Goal: Task Accomplishment & Management: Complete application form

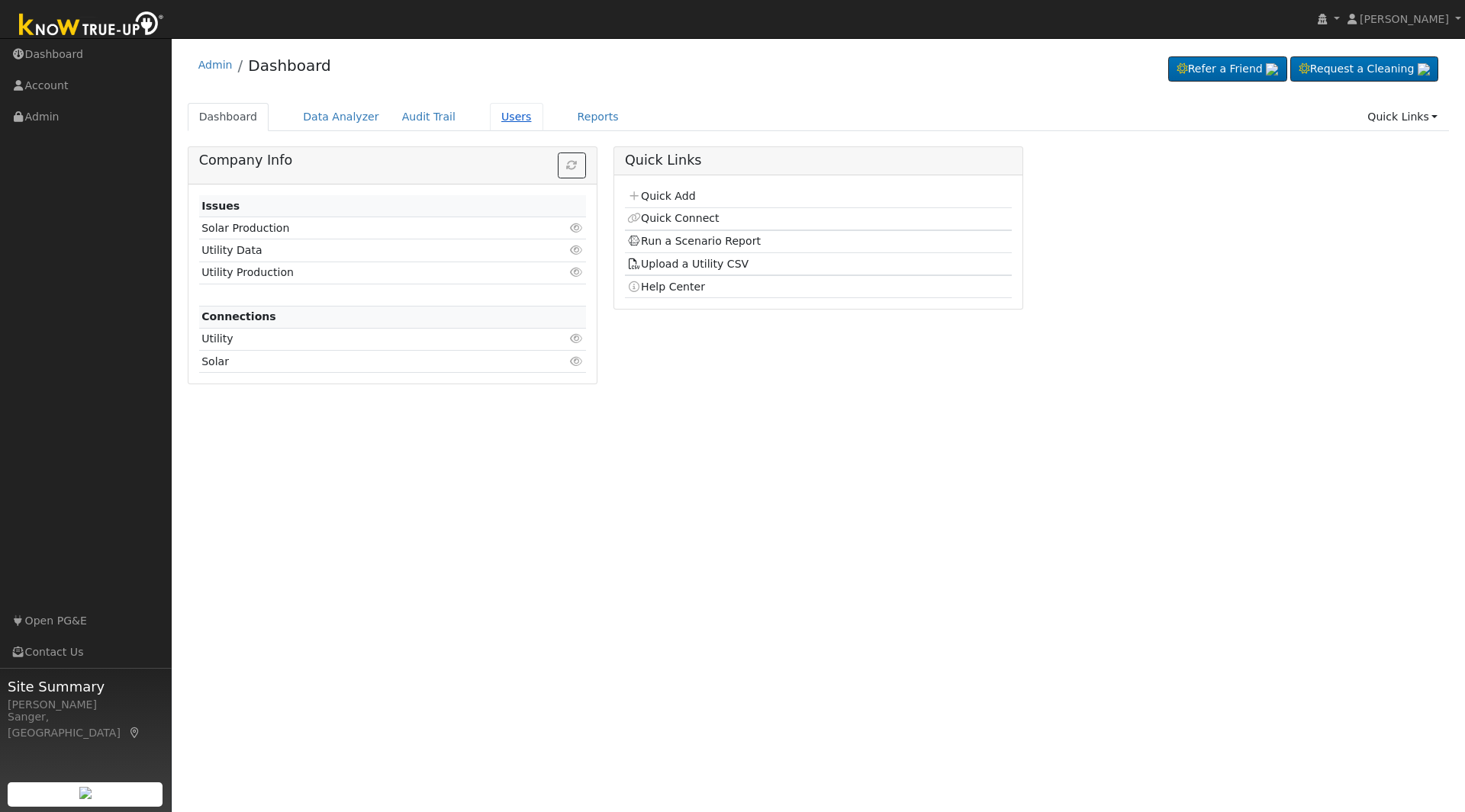
click at [490, 118] on link "Users" at bounding box center [516, 117] width 54 height 28
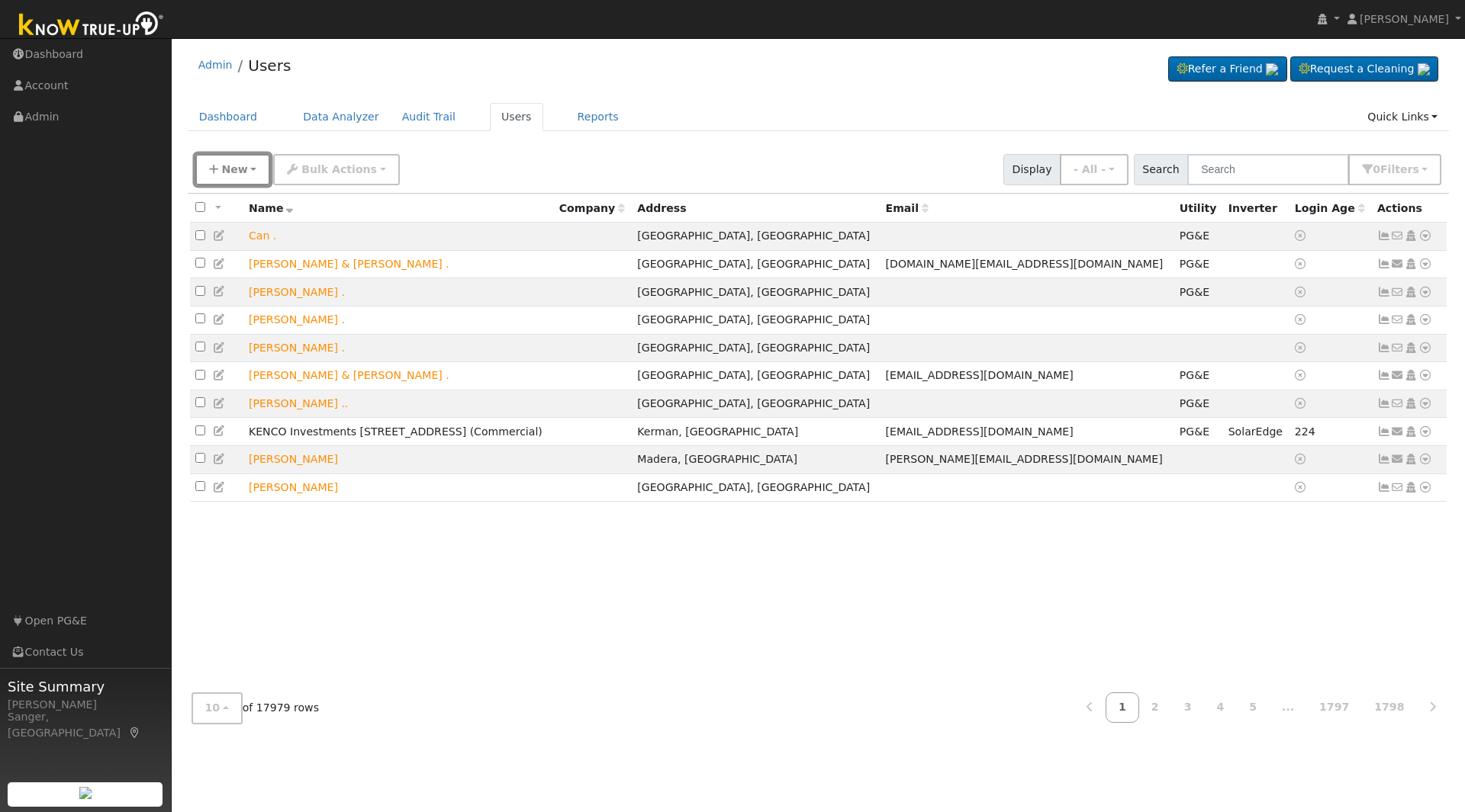
click at [231, 168] on span "New" at bounding box center [234, 170] width 26 height 12
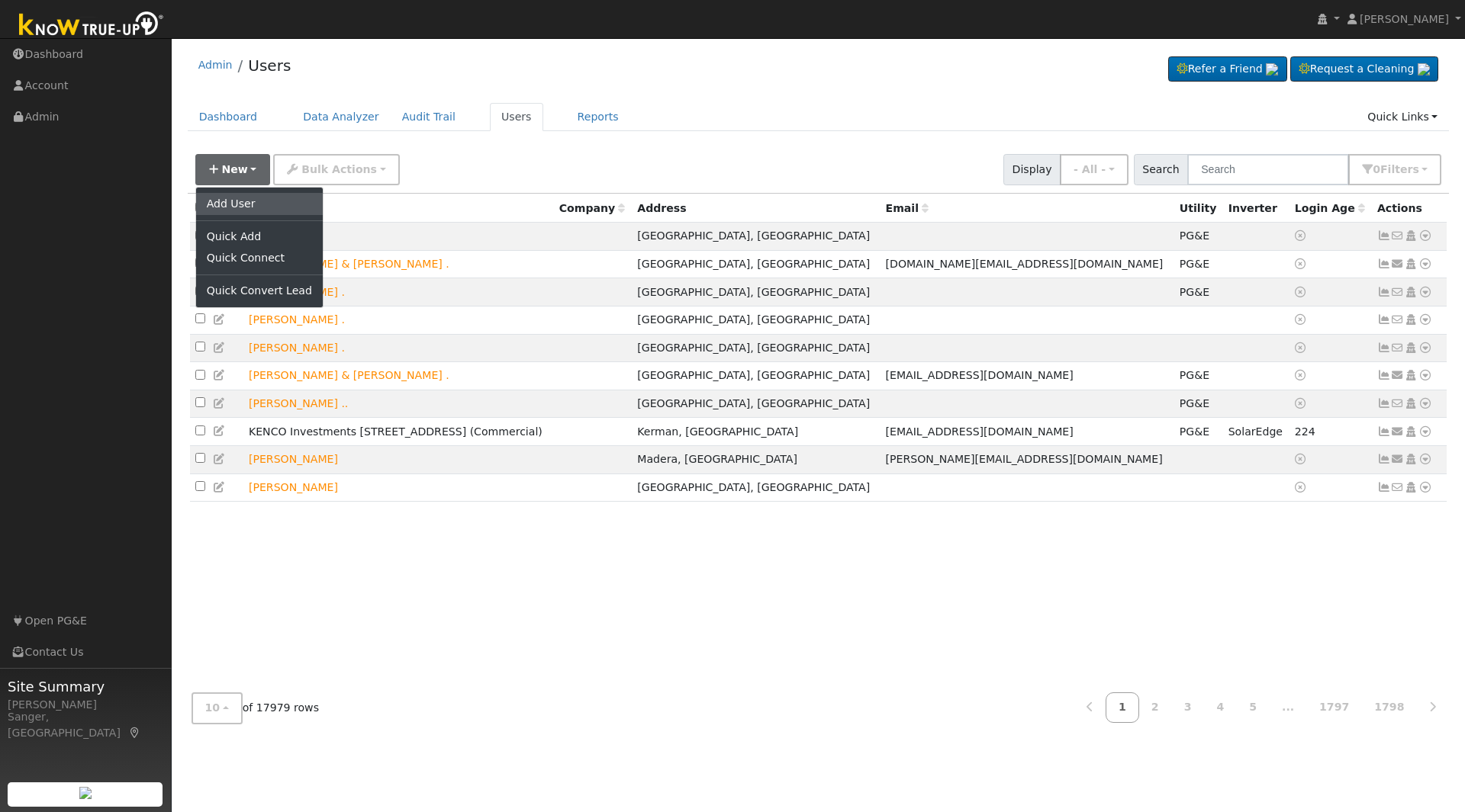
click at [235, 201] on link "Add User" at bounding box center [259, 203] width 127 height 21
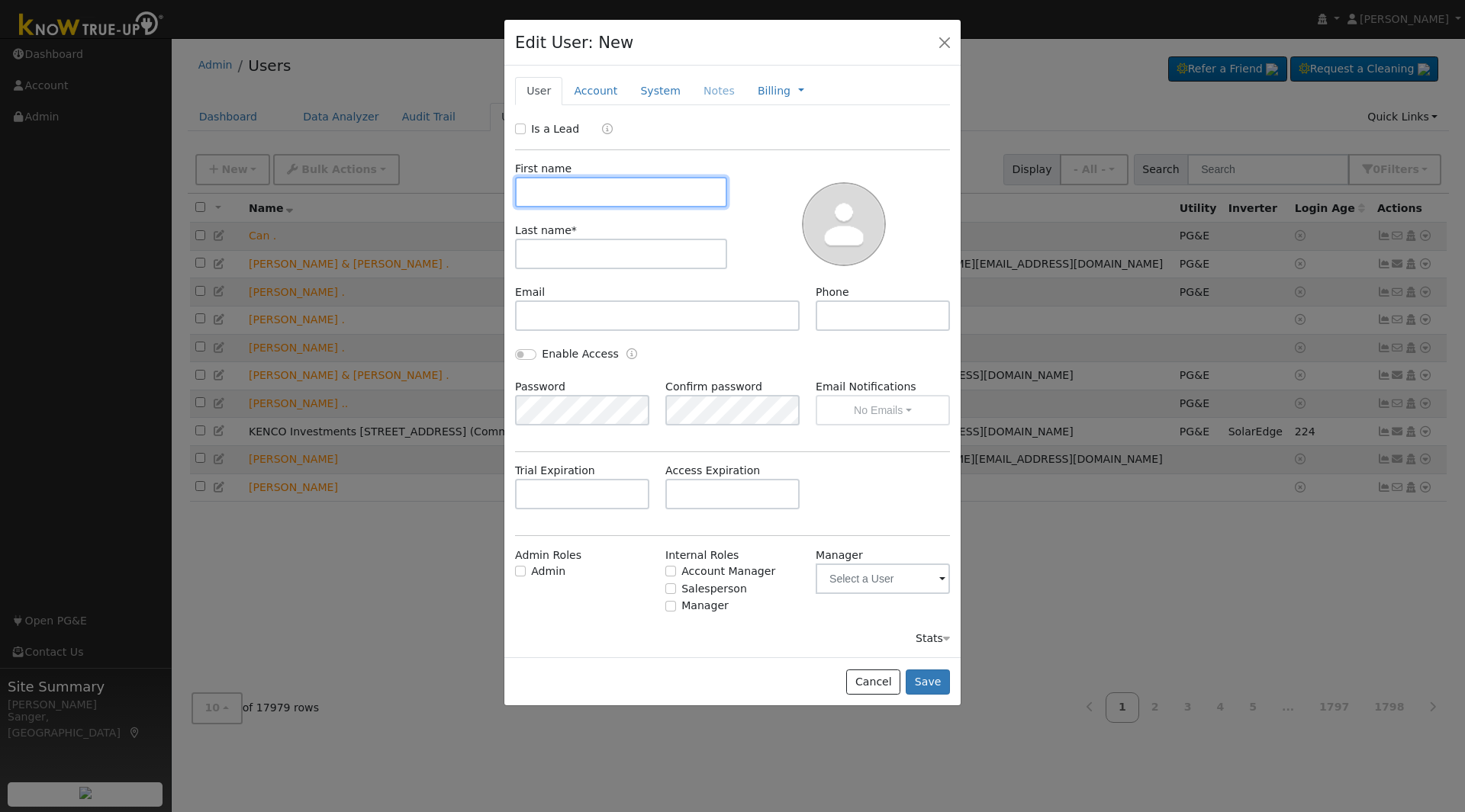
click at [569, 195] on input "text" at bounding box center [621, 192] width 212 height 30
paste input "Jennifer Schlueter"
type input "Jennifer Schlueter"
click at [586, 251] on input "text" at bounding box center [621, 254] width 212 height 30
paste input "Jennifer Schlueter"
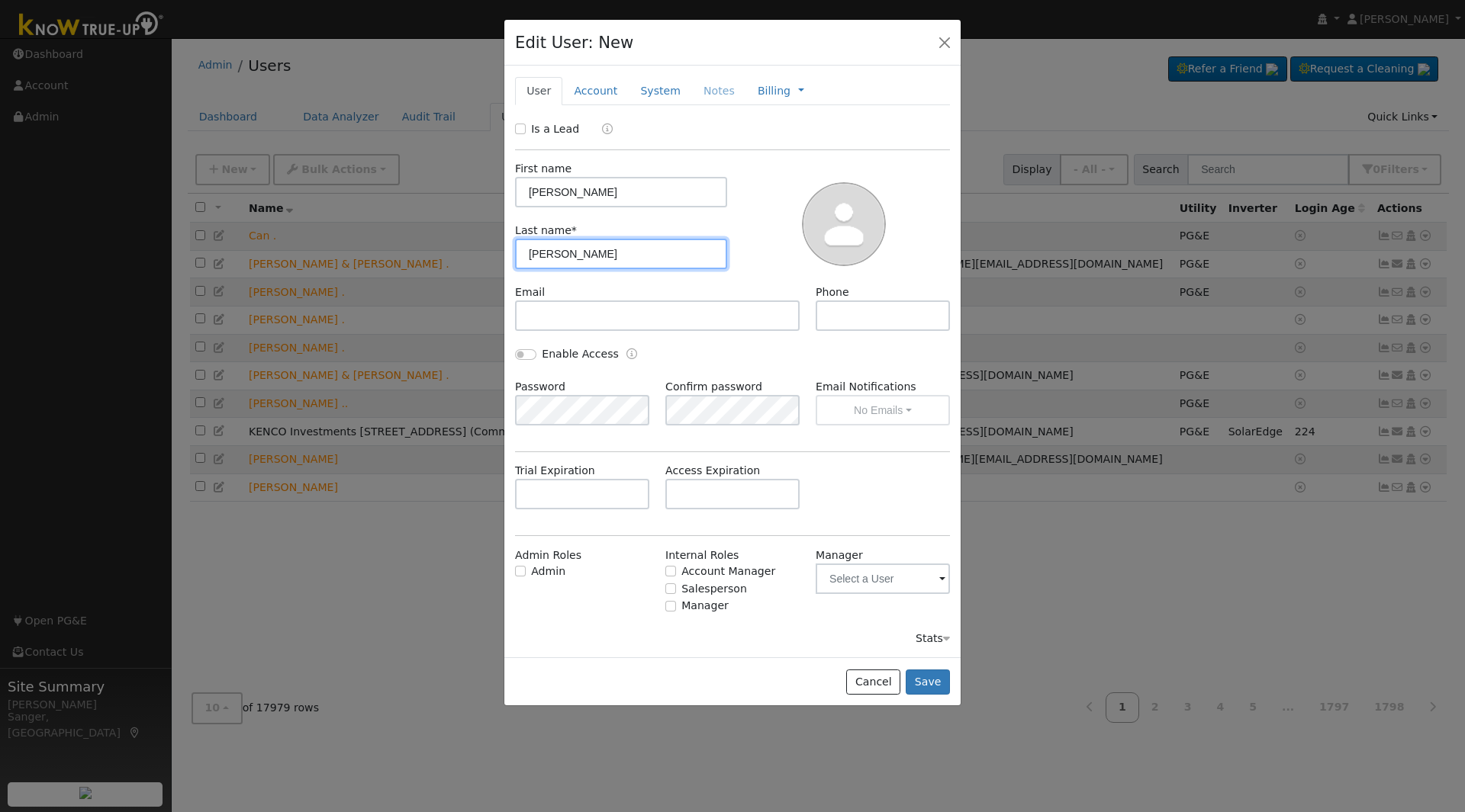
drag, startPoint x: 572, startPoint y: 256, endPoint x: 470, endPoint y: 261, distance: 102.1
click at [470, 261] on div "Edit User: New Select an Ac... New Account Nickname Cancel Create Are you sure …" at bounding box center [732, 406] width 1465 height 812
type input "Schlueter"
drag, startPoint x: 569, startPoint y: 195, endPoint x: 699, endPoint y: 202, distance: 130.2
click at [699, 202] on input "Jennifer Schlueter" at bounding box center [621, 192] width 212 height 30
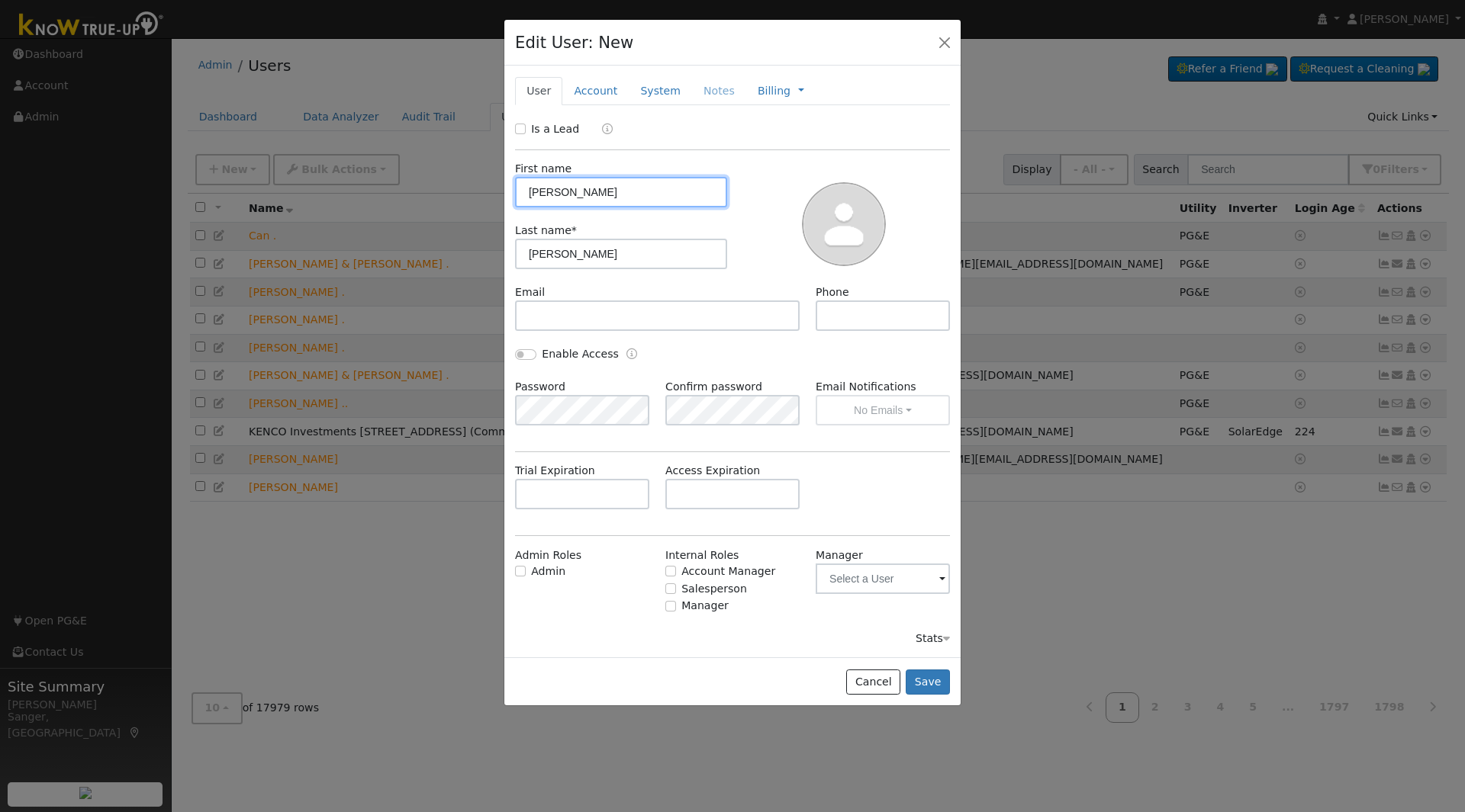
type input "Jennifer"
click at [622, 313] on input "text" at bounding box center [657, 315] width 284 height 30
paste input "jen_sch5324@yahoo.com"
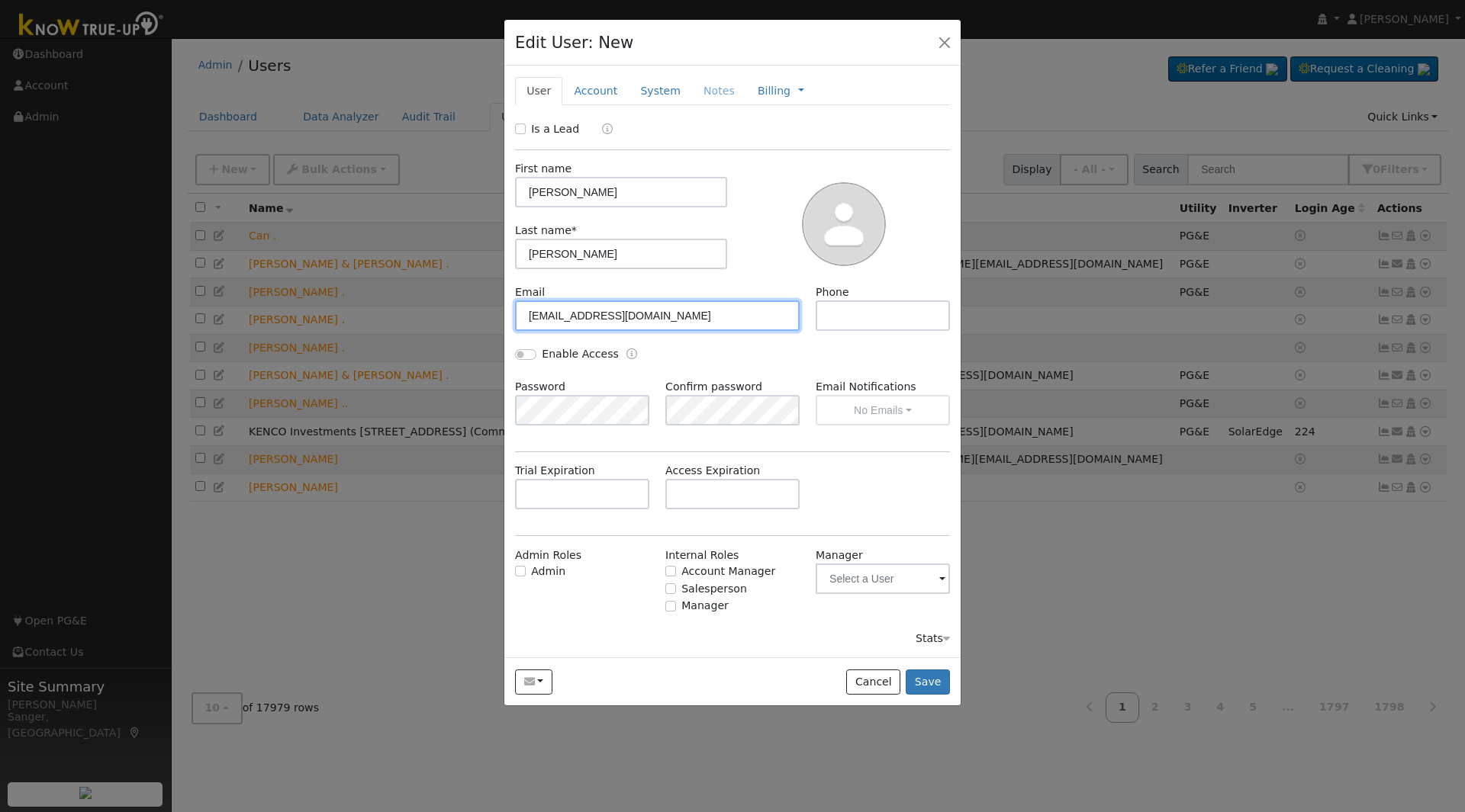
type input "jen_sch5324@yahoo.com"
click at [878, 315] on input "text" at bounding box center [882, 315] width 134 height 30
paste input "(559) 917-6113"
type input "(559) 917-6113"
click at [519, 352] on input "Enable Access" at bounding box center [525, 355] width 21 height 11
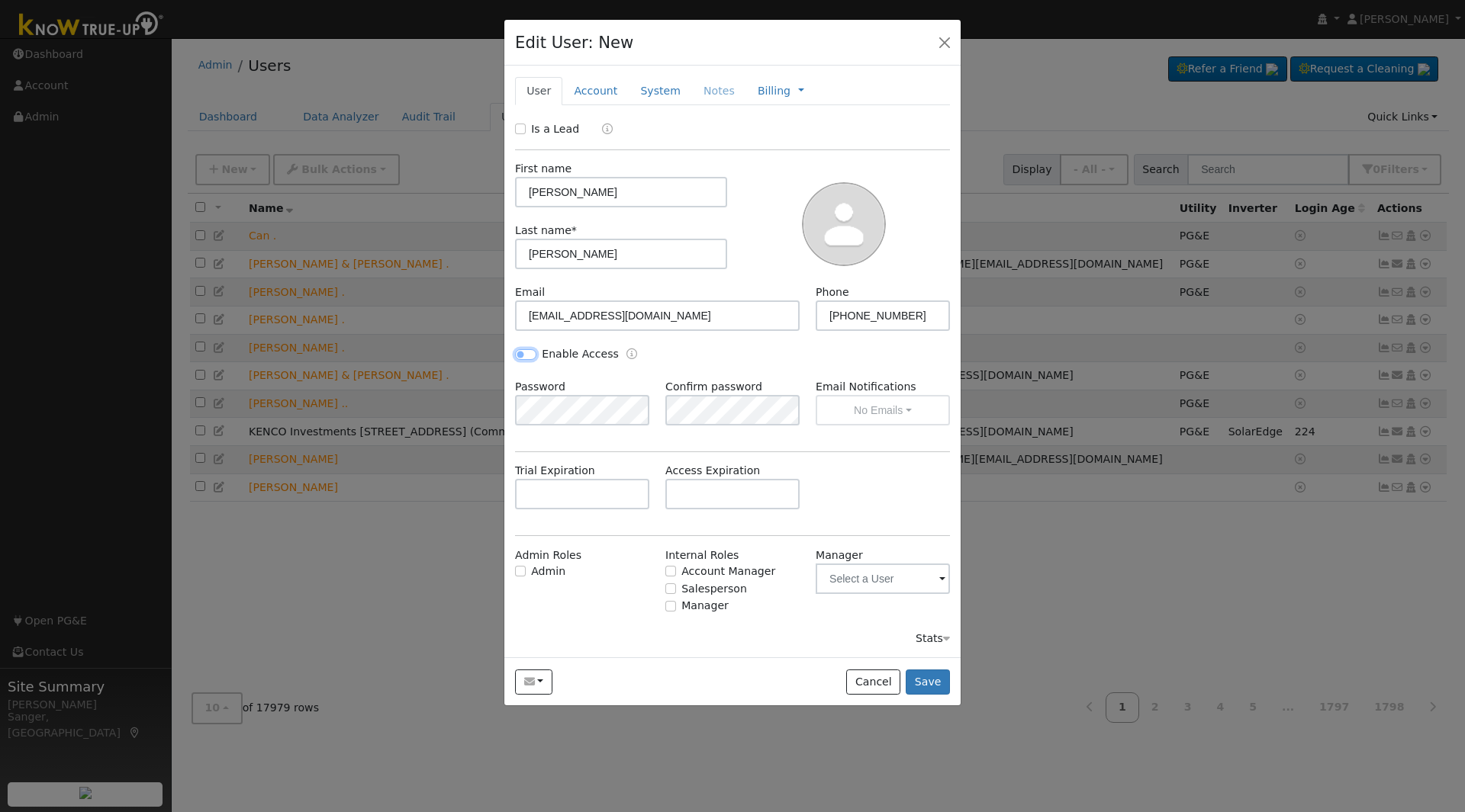
checkbox input "true"
click at [725, 493] on input "text" at bounding box center [732, 494] width 134 height 30
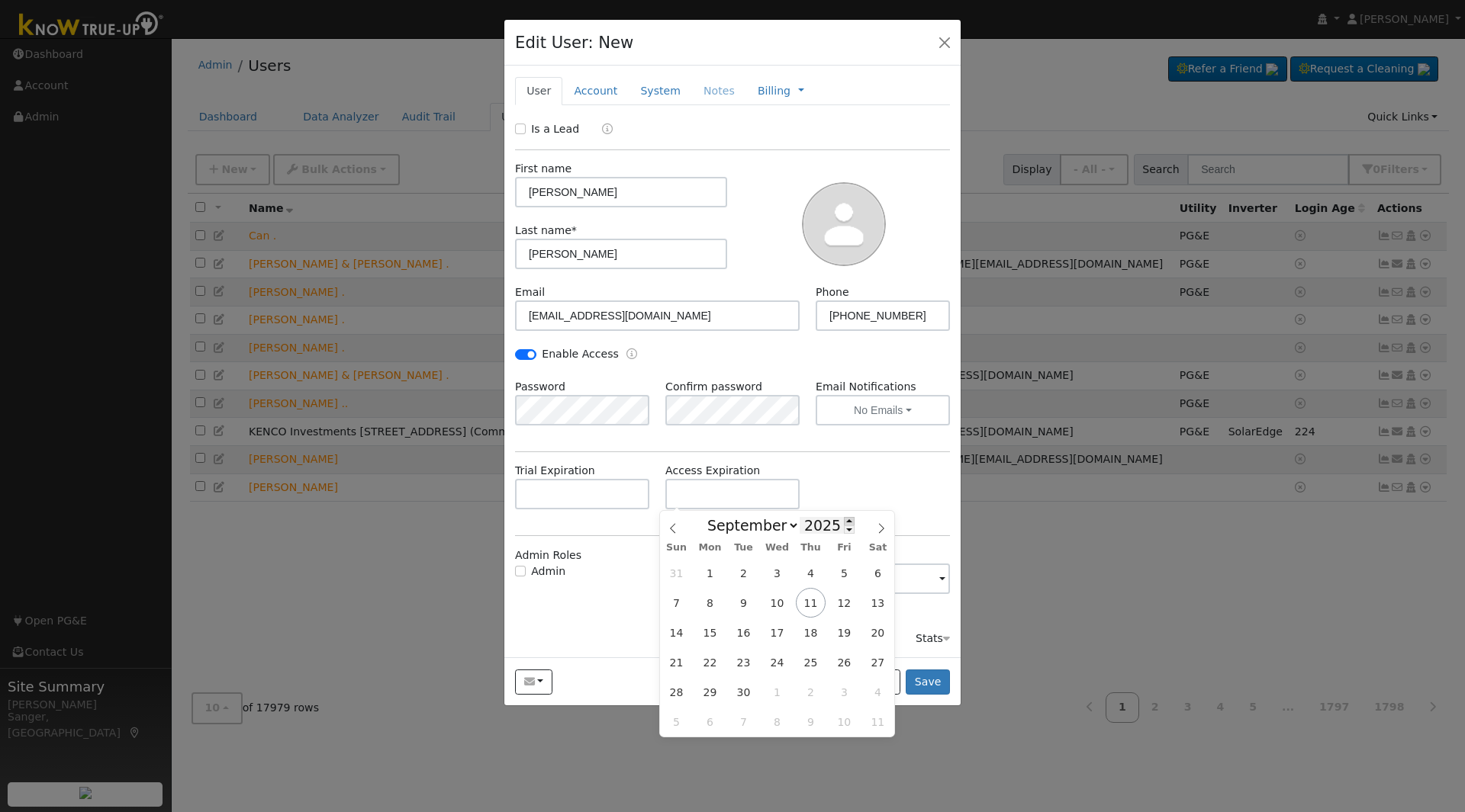
click at [843, 521] on span at bounding box center [849, 521] width 11 height 9
type input "2026"
click at [876, 608] on span "12" at bounding box center [878, 603] width 30 height 30
type input "09/12/2026"
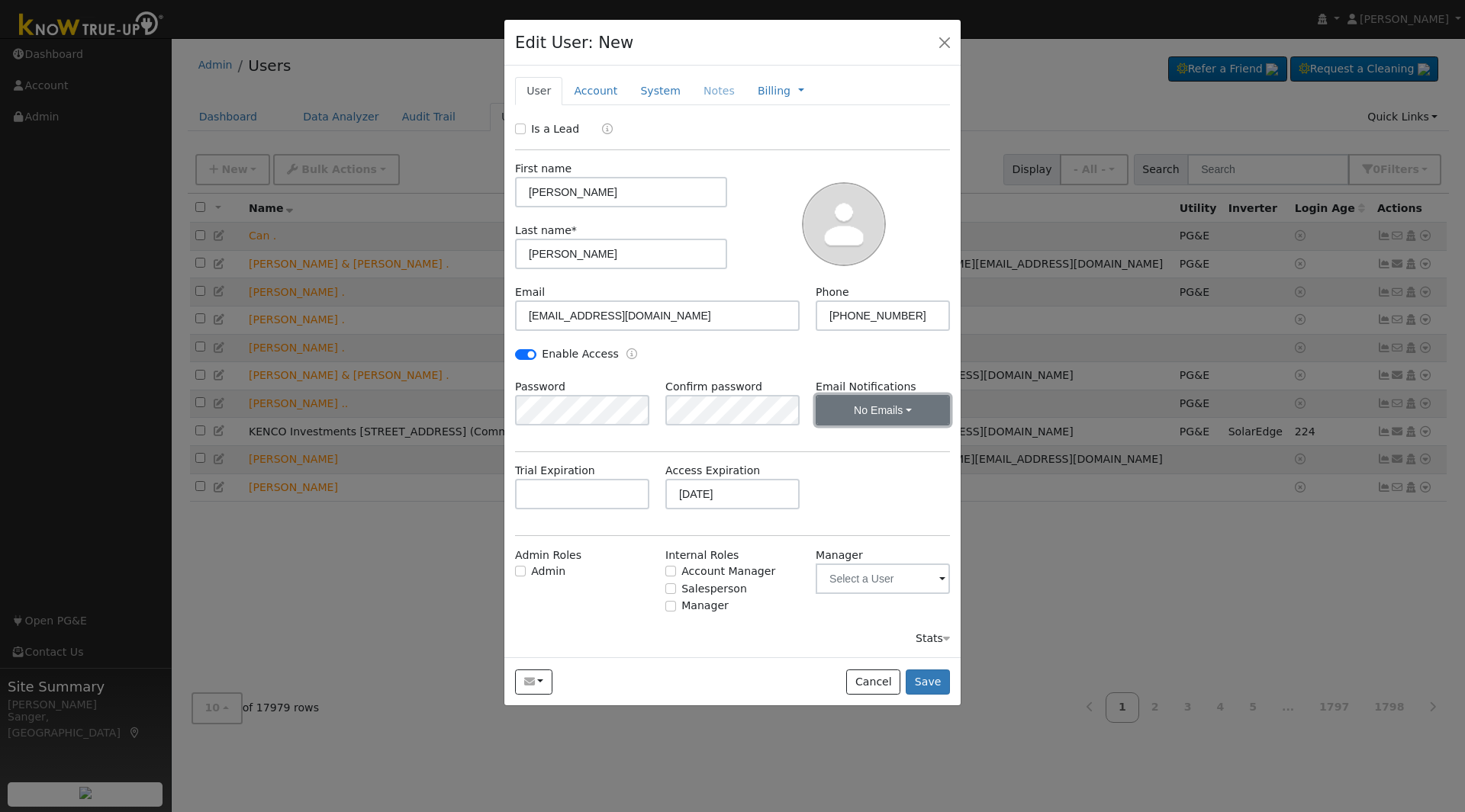
click at [875, 420] on button "No Emails" at bounding box center [882, 410] width 134 height 30
click at [879, 466] on link "Weekly Emails" at bounding box center [869, 466] width 106 height 21
click at [627, 599] on span "Admin Roles Admin" at bounding box center [582, 582] width 150 height 69
click at [590, 94] on link "Account" at bounding box center [595, 91] width 66 height 28
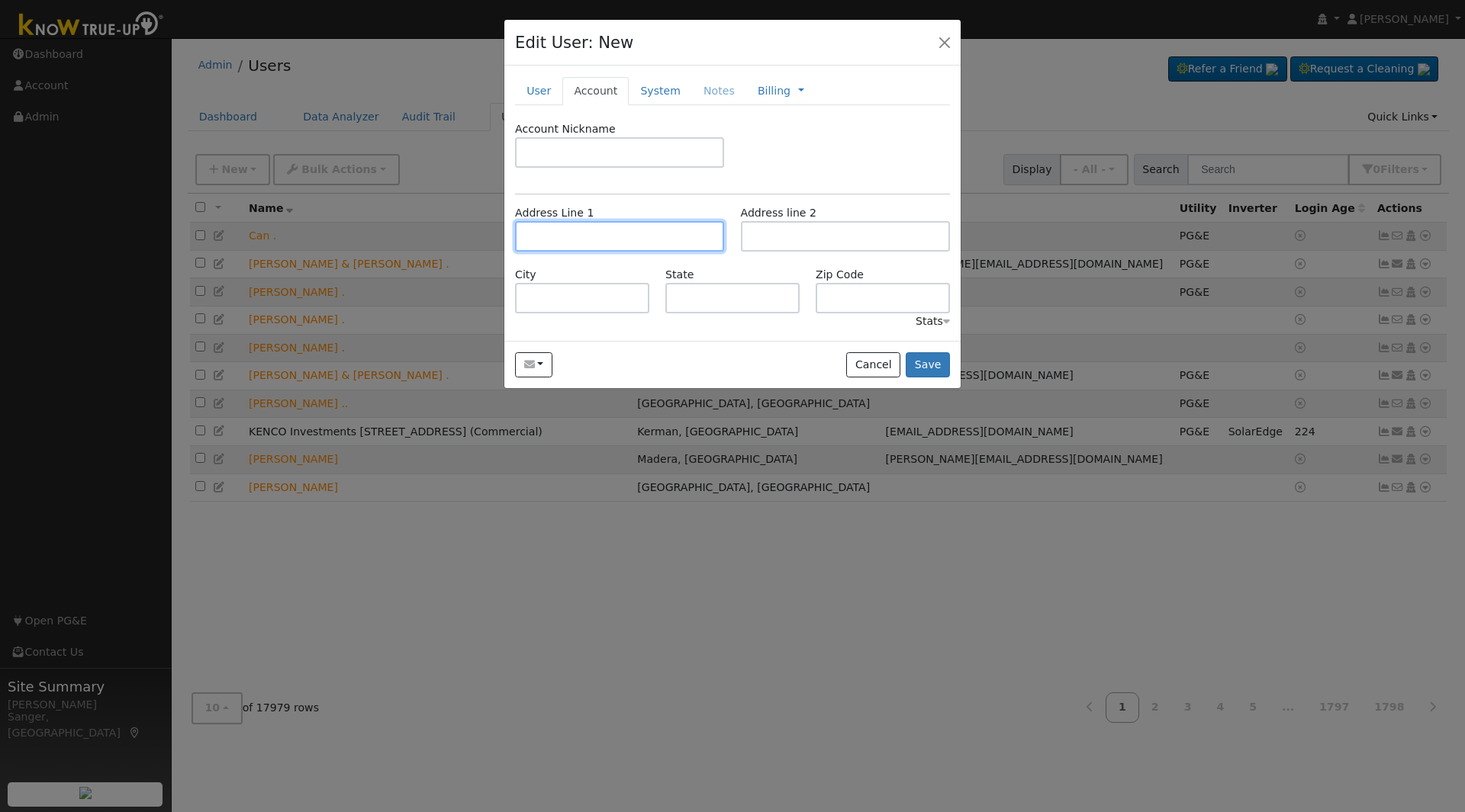
click at [544, 234] on input "text" at bounding box center [619, 236] width 209 height 30
paste input "261 Minnewawa Avenue Clovis, CA 93612"
type input "261 Minnewawa Avenue"
type input "Clovis"
type input "CA"
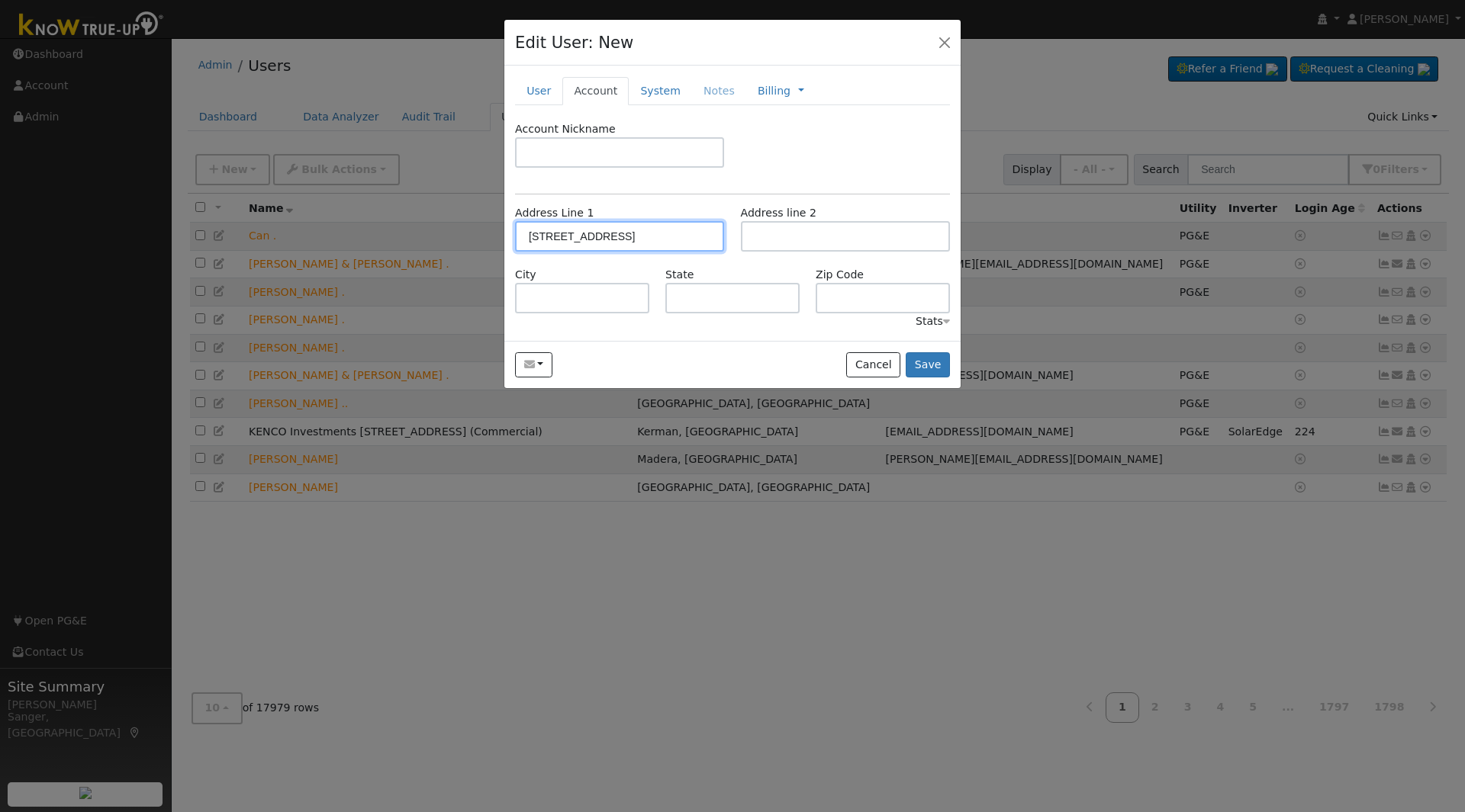
type input "93612"
click at [935, 367] on button "Save" at bounding box center [928, 365] width 44 height 26
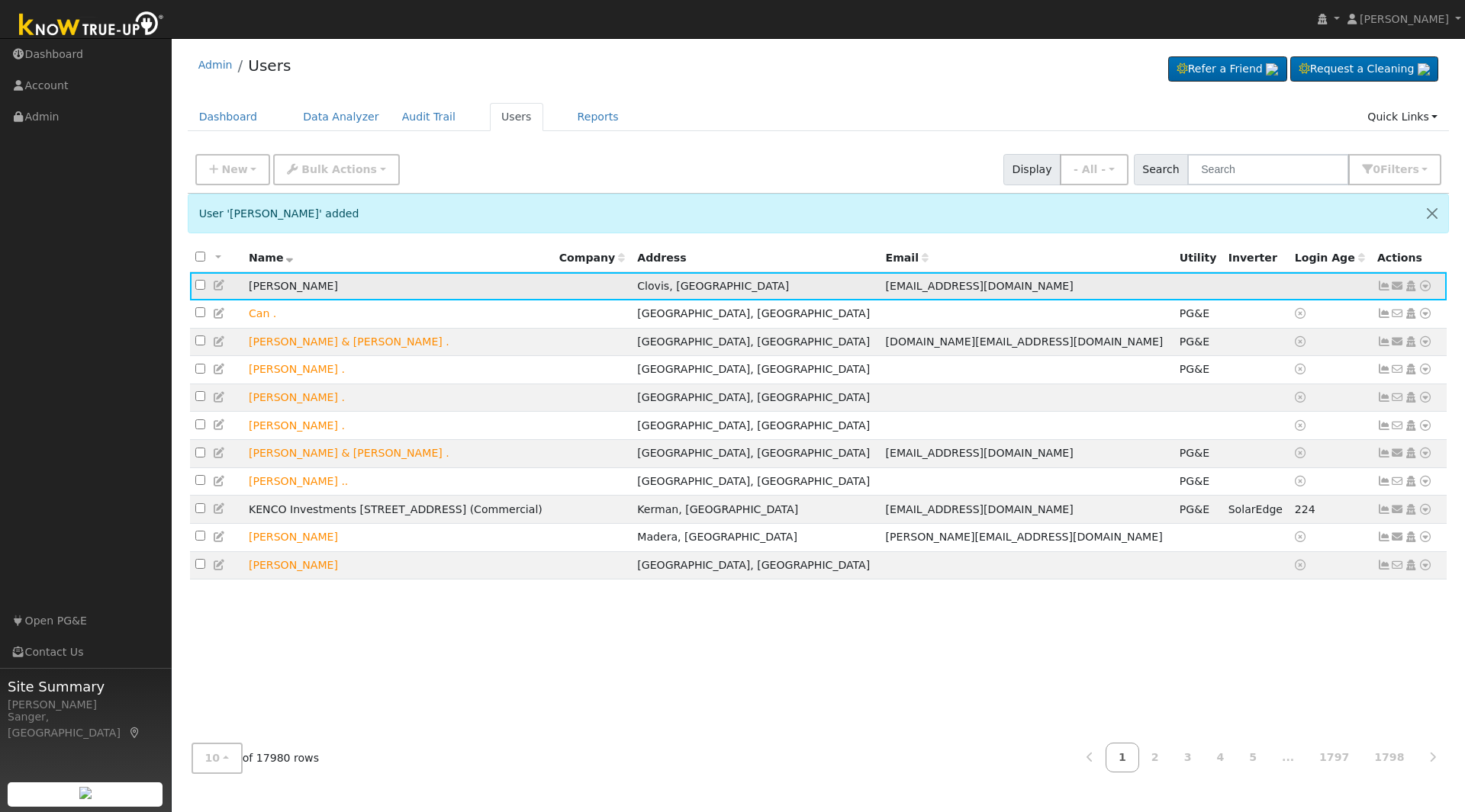
click at [1411, 285] on icon at bounding box center [1410, 286] width 14 height 11
